Goal: Task Accomplishment & Management: Use online tool/utility

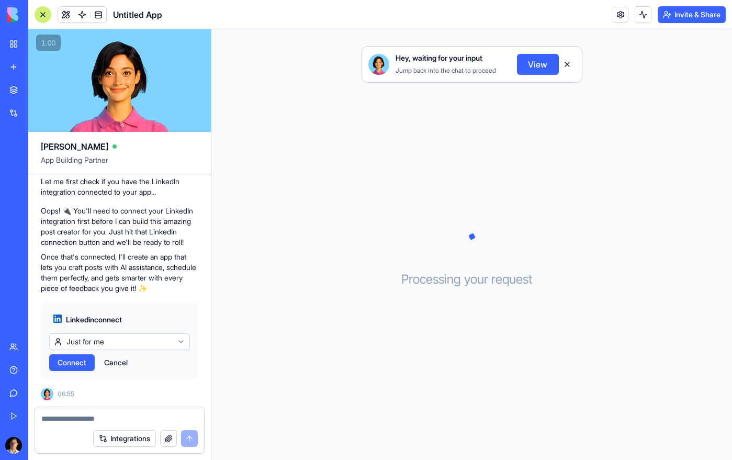
click at [69, 358] on span "Connect" at bounding box center [72, 363] width 29 height 10
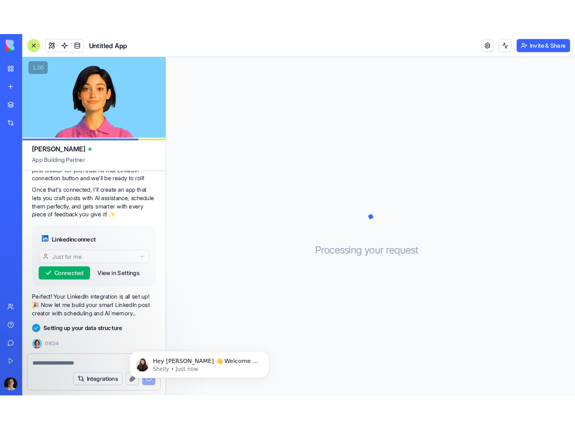
scroll to position [264, 0]
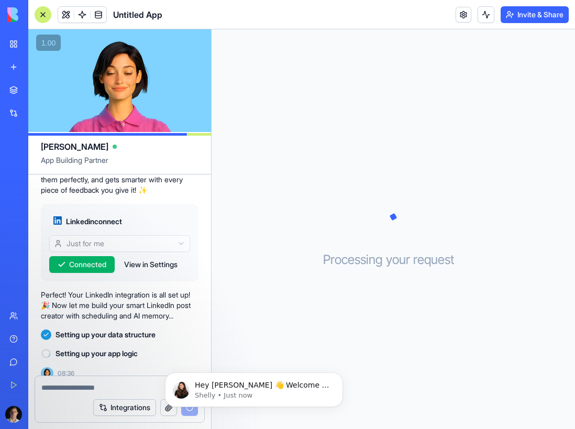
click at [313, 112] on div "Processing your request . . ." at bounding box center [392, 228] width 363 height 399
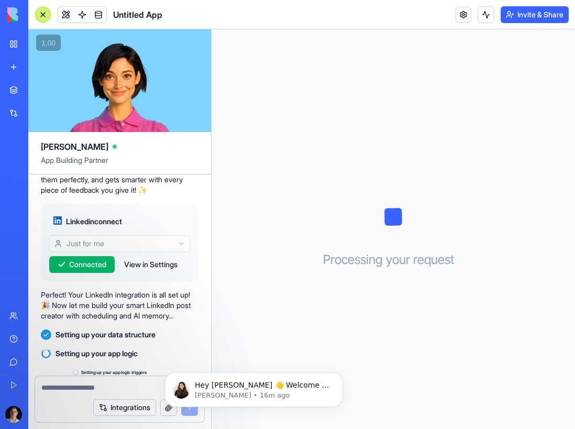
scroll to position [745, 0]
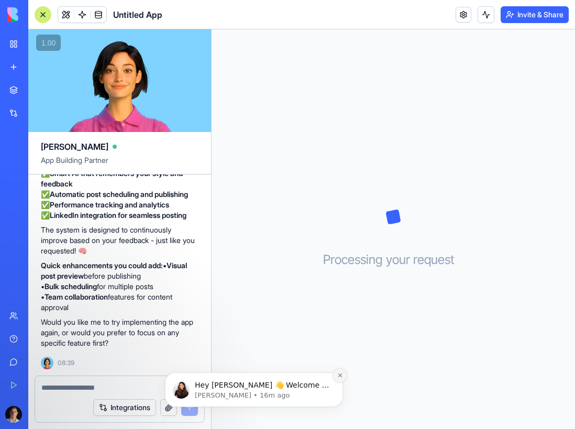
click at [340, 375] on icon "Dismiss notification" at bounding box center [340, 375] width 4 height 4
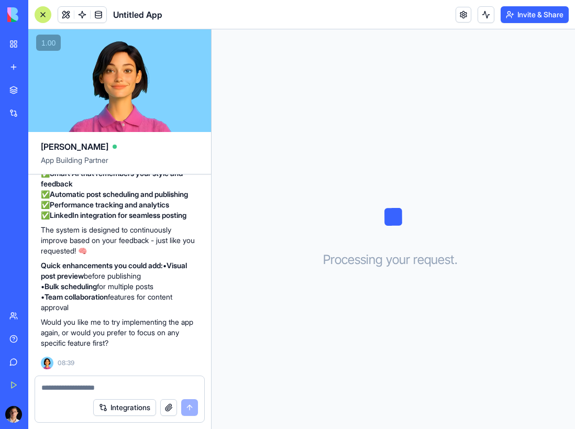
click at [154, 345] on p "Would you like me to try implementing the app again, or would you prefer to foc…" at bounding box center [120, 332] width 158 height 31
drag, startPoint x: 140, startPoint y: 261, endPoint x: 154, endPoint y: 315, distance: 55.7
click at [152, 312] on p "Quick enhancements you could add: • Visual post preview before publishing • Bul…" at bounding box center [120, 286] width 158 height 52
click at [155, 316] on div "I apologize for the technical difficulties! Let me try a simpler approach to ge…" at bounding box center [120, 194] width 158 height 308
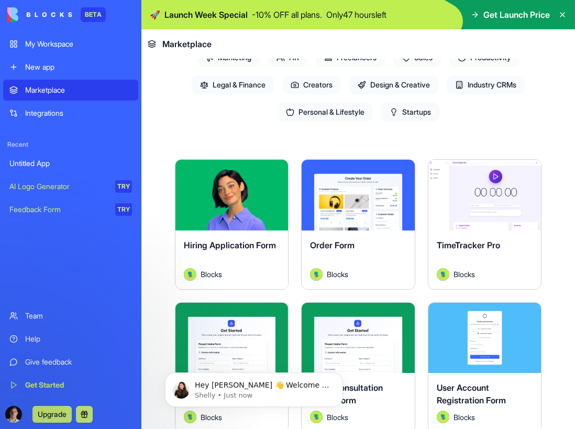
scroll to position [68, 0]
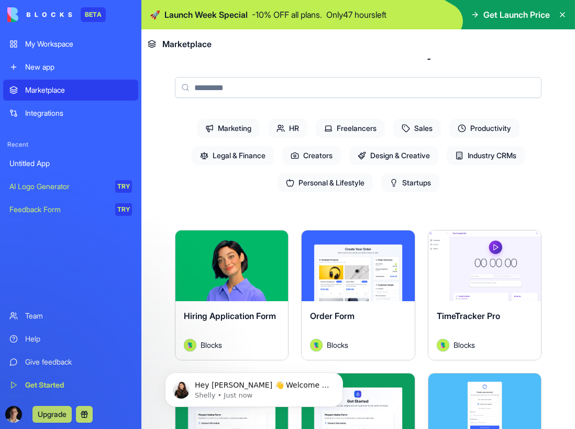
click at [220, 122] on span "Marketing" at bounding box center [228, 128] width 63 height 19
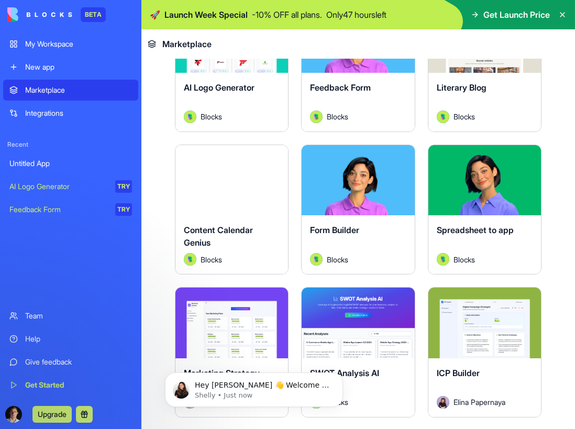
scroll to position [299, 0]
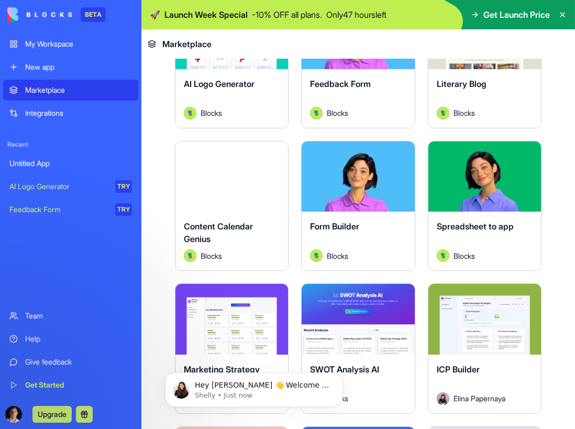
click at [230, 192] on div "Explore" at bounding box center [231, 176] width 113 height 71
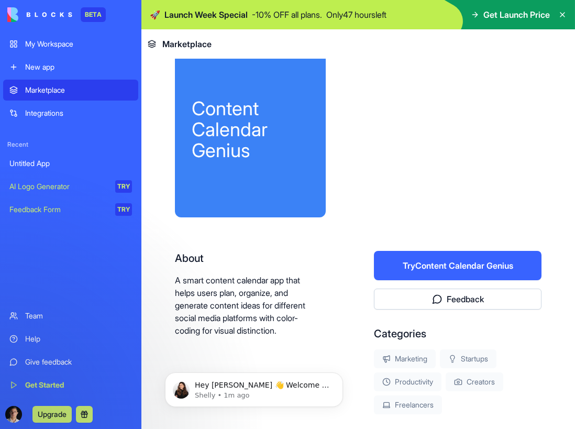
scroll to position [20, 0]
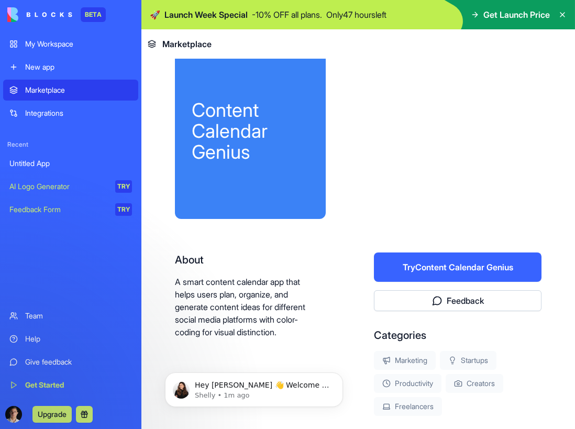
click at [437, 267] on button "Try Content Calendar Genius" at bounding box center [458, 266] width 168 height 29
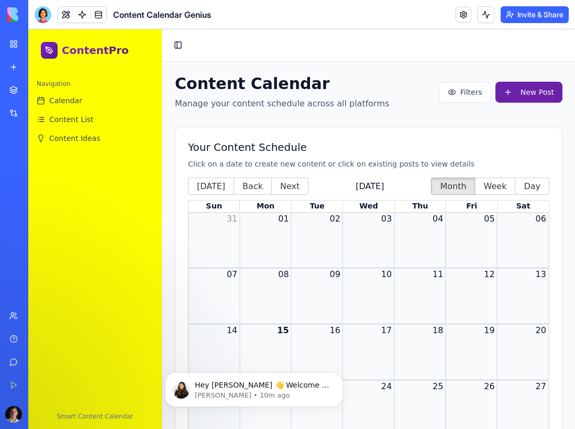
click at [515, 94] on button "New Post" at bounding box center [528, 92] width 67 height 21
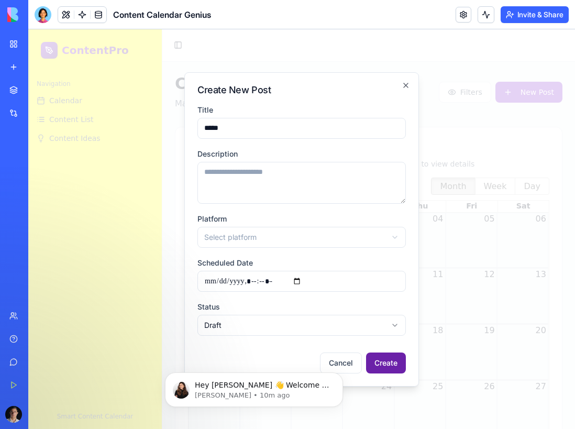
type input "*****"
click at [392, 358] on button "Create" at bounding box center [386, 362] width 40 height 21
click at [288, 276] on input "Scheduled Date" at bounding box center [301, 281] width 208 height 21
type input "**********"
click at [412, 291] on div "Create New Post Title ***** Description Platform Select platform ********* ****…" at bounding box center [301, 229] width 235 height 314
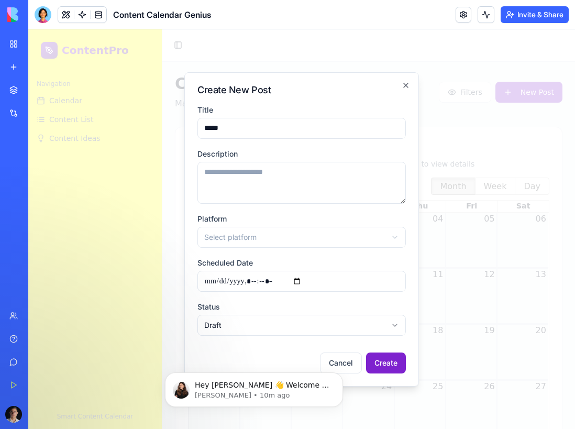
click at [388, 359] on button "Create" at bounding box center [386, 362] width 40 height 21
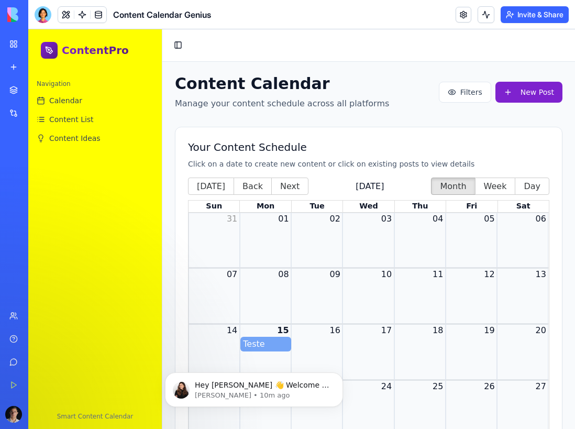
click at [407, 71] on div "Content Calendar Manage your content schedule across all platforms Filters New …" at bounding box center [368, 289] width 412 height 455
click at [336, 314] on div "Month View" at bounding box center [316, 295] width 51 height 55
click at [263, 342] on span "Teste" at bounding box center [265, 344] width 45 height 13
click at [265, 341] on span "Teste" at bounding box center [265, 344] width 45 height 13
